Goal: Information Seeking & Learning: Learn about a topic

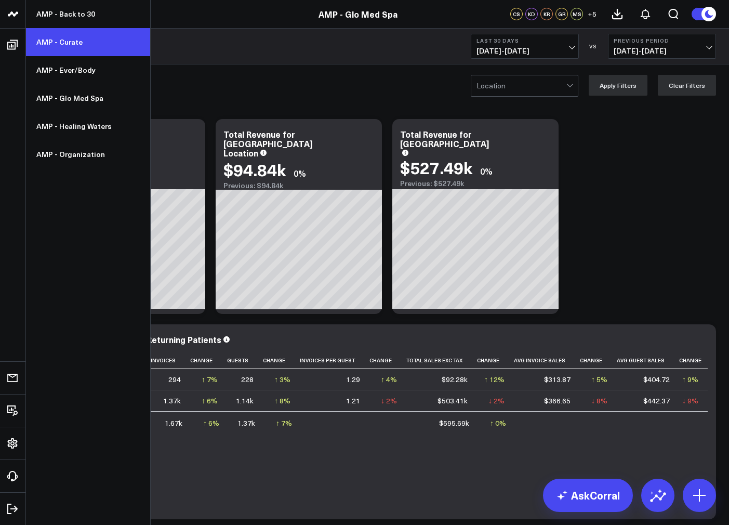
click at [54, 43] on link "AMP - Curate" at bounding box center [88, 42] width 124 height 28
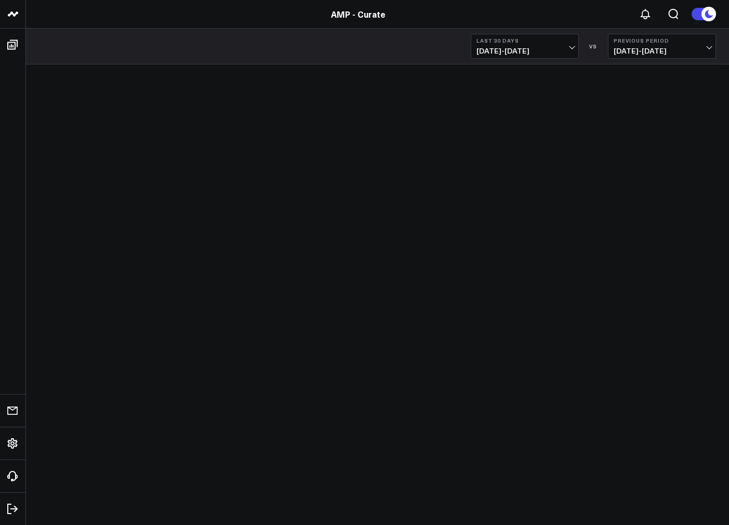
click at [515, 44] on button "Last 30 Days [DATE] - [DATE]" at bounding box center [525, 46] width 108 height 25
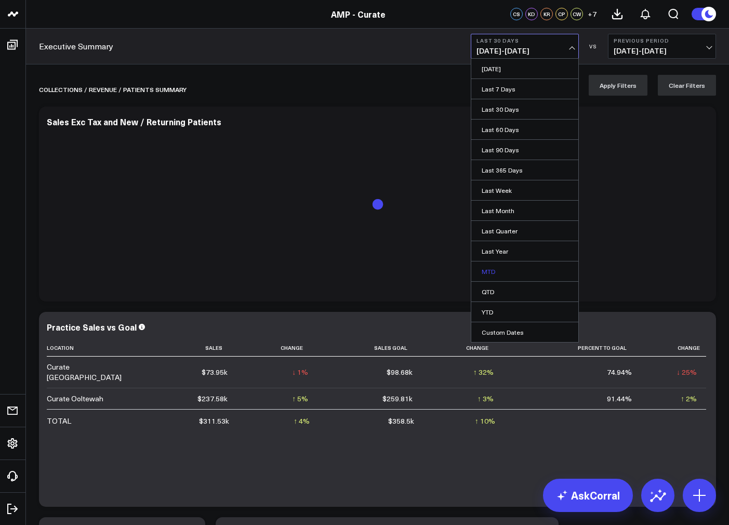
click at [513, 274] on link "MTD" at bounding box center [524, 271] width 107 height 20
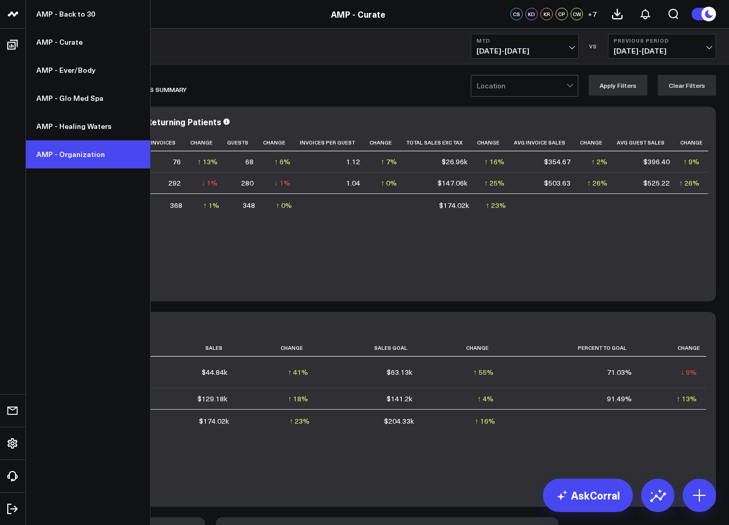
click at [89, 154] on link "AMP - Organization" at bounding box center [88, 154] width 124 height 28
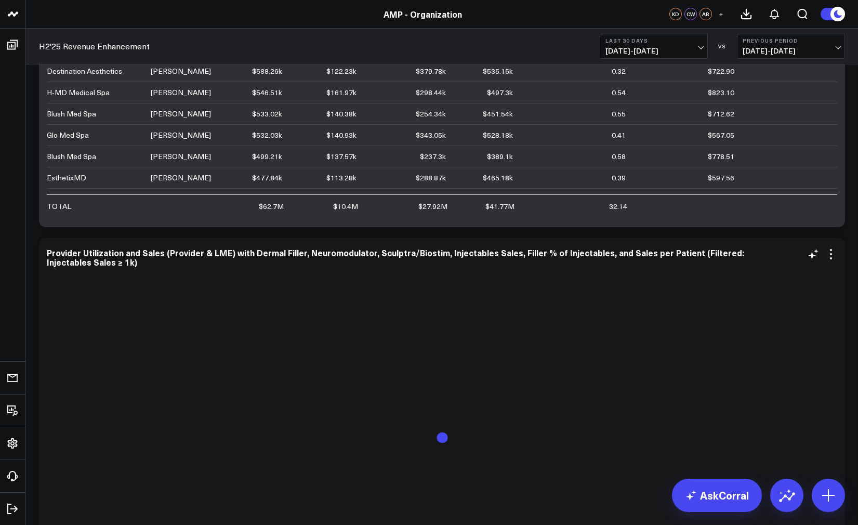
scroll to position [1601, 0]
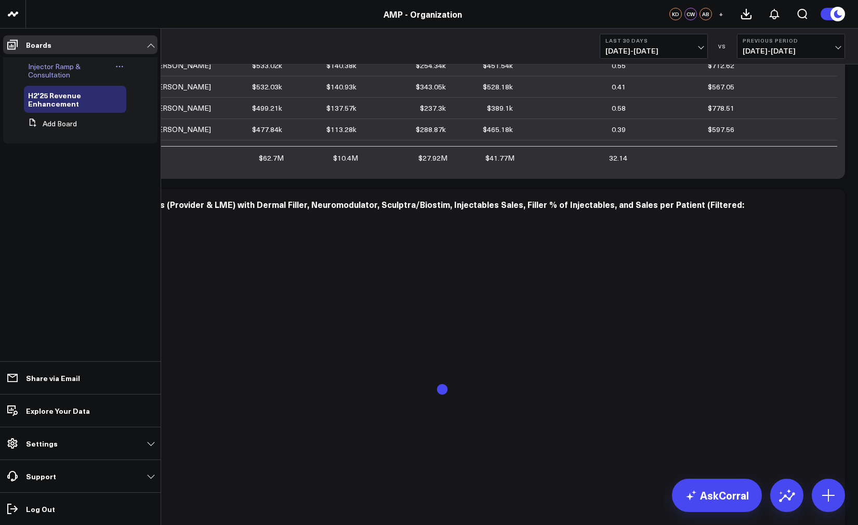
click at [52, 72] on span "Injector Ramp & Consultation" at bounding box center [54, 70] width 52 height 18
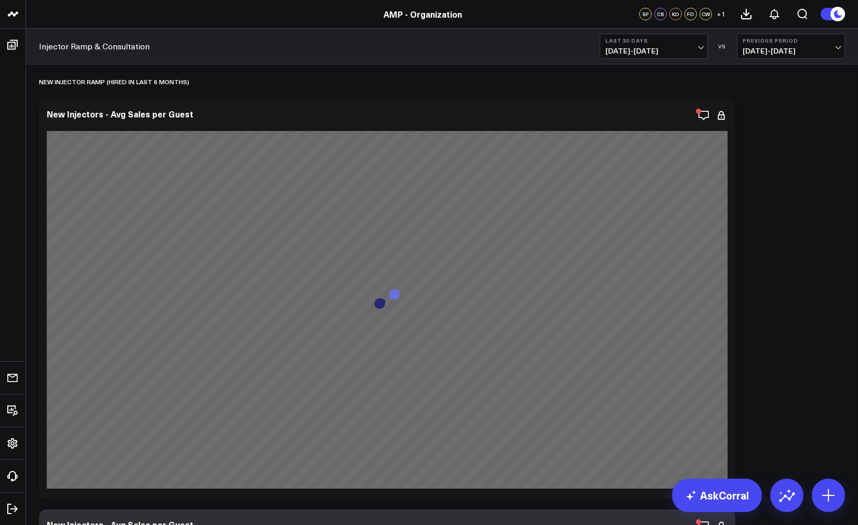
scroll to position [263, 0]
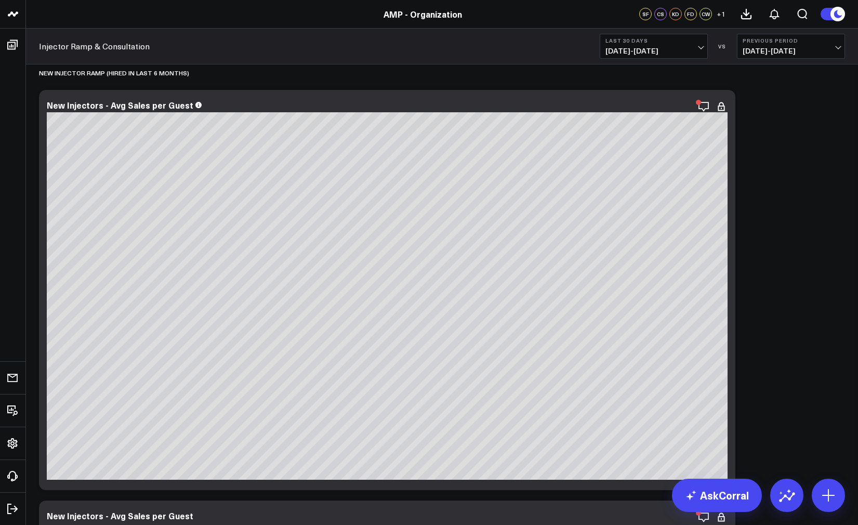
drag, startPoint x: 634, startPoint y: 51, endPoint x: 636, endPoint y: 56, distance: 5.4
click at [634, 51] on span "08/18/25 - 09/16/25" at bounding box center [653, 51] width 97 height 8
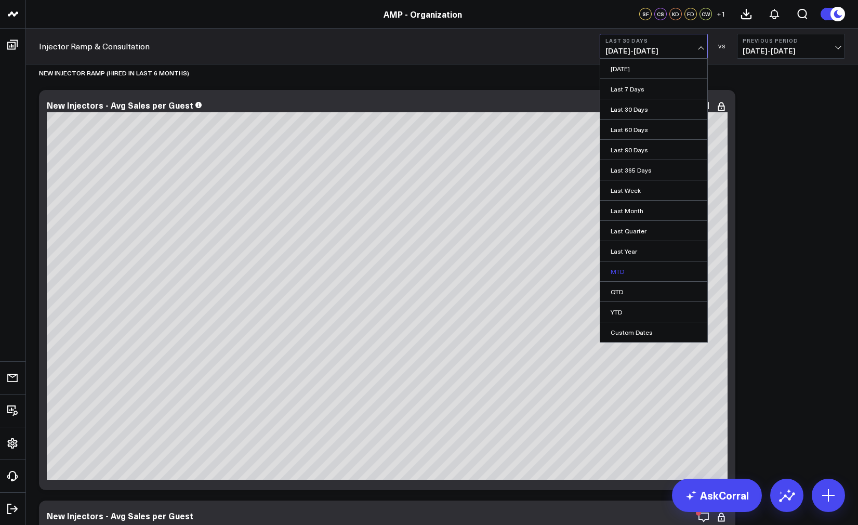
click at [624, 268] on link "MTD" at bounding box center [653, 271] width 107 height 20
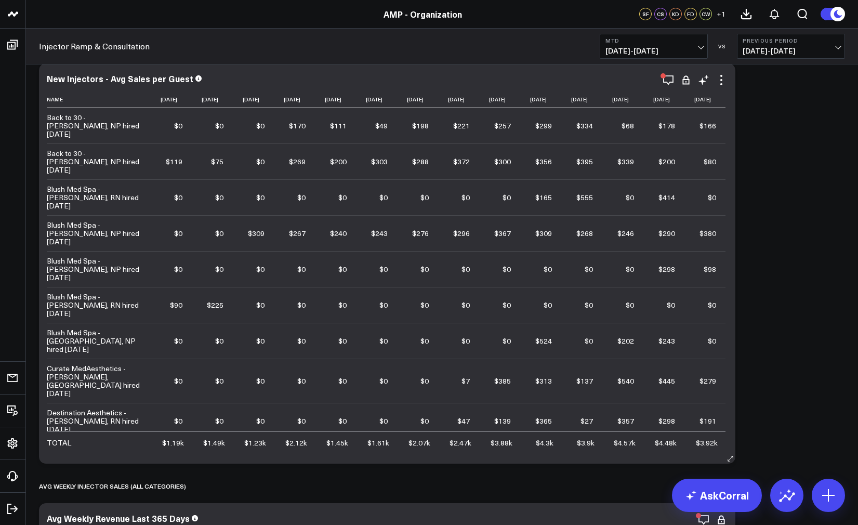
scroll to position [0, 15]
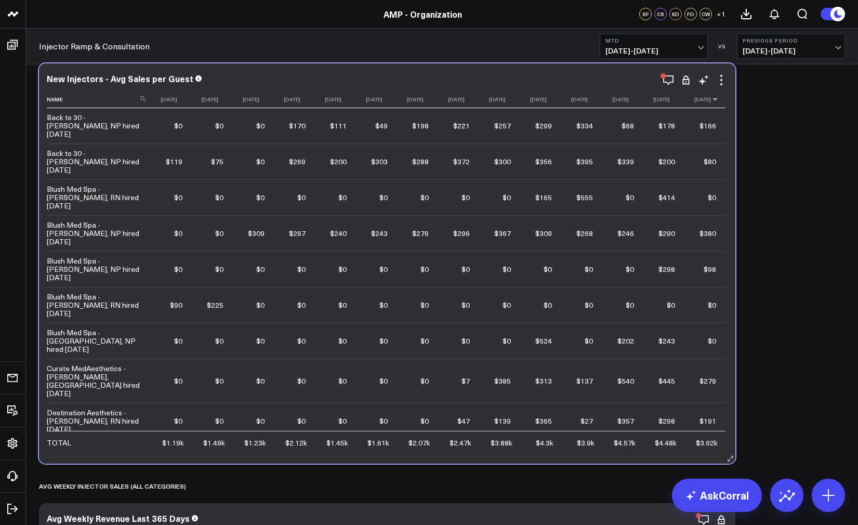
click at [714, 102] on icon at bounding box center [715, 99] width 8 height 6
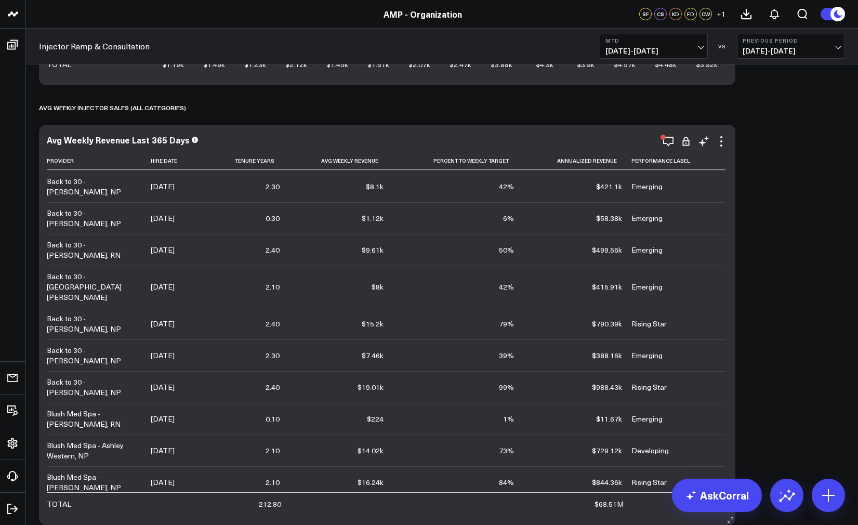
scroll to position [0, 0]
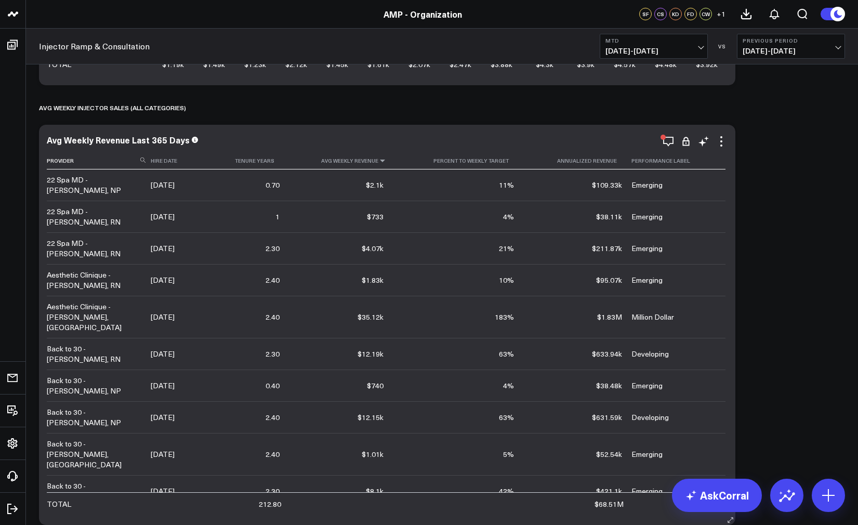
click at [386, 162] on icon at bounding box center [382, 160] width 8 height 6
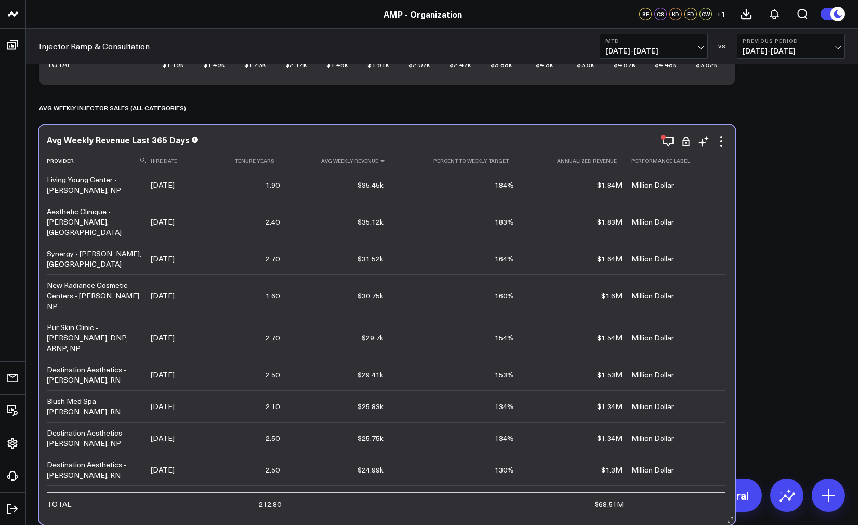
click at [386, 161] on icon at bounding box center [382, 160] width 8 height 6
